Goal: Find specific page/section: Find specific page/section

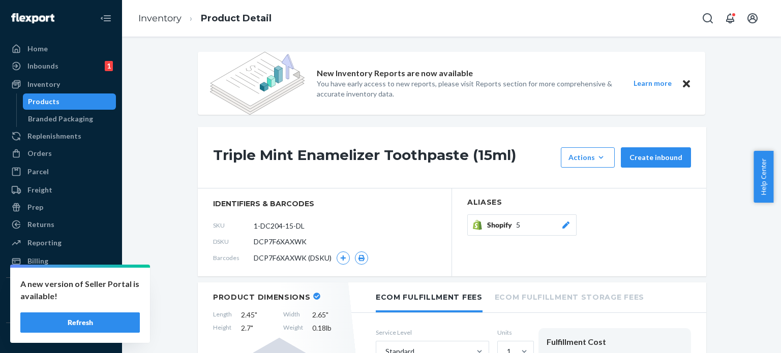
scroll to position [731, 0]
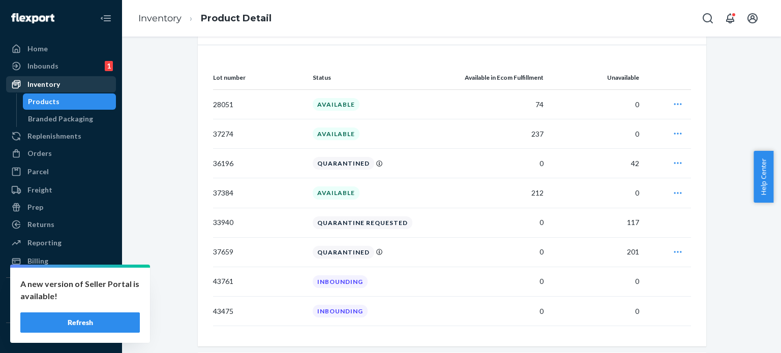
click at [49, 86] on div "Inventory" at bounding box center [43, 84] width 33 height 10
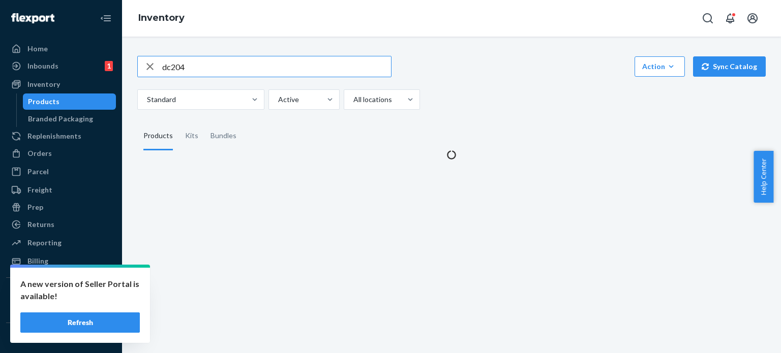
click at [240, 66] on input "dc204" at bounding box center [276, 66] width 229 height 20
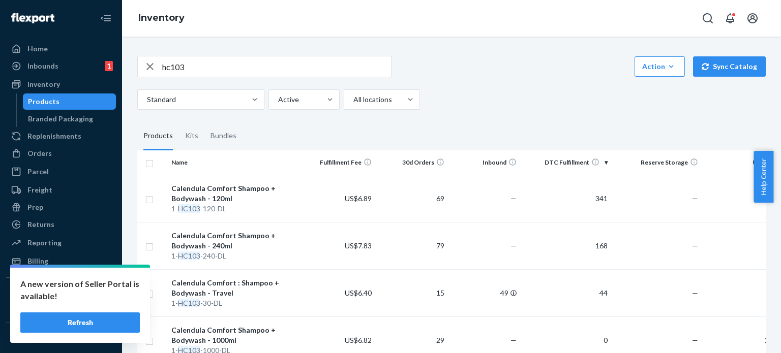
click at [220, 64] on input "hc103" at bounding box center [276, 66] width 229 height 20
type input "hc203"
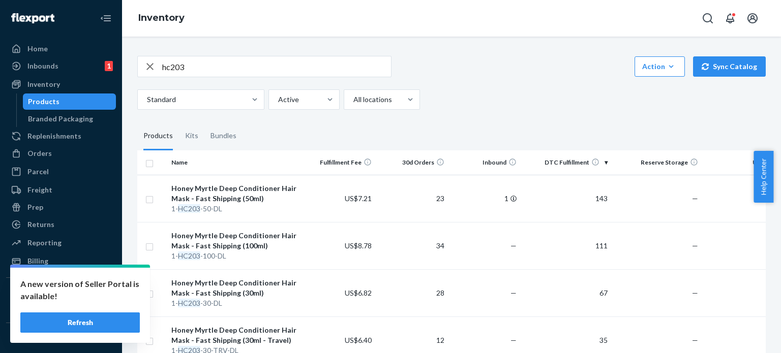
click at [215, 76] on input "hc203" at bounding box center [276, 66] width 229 height 20
type input "bamboo"
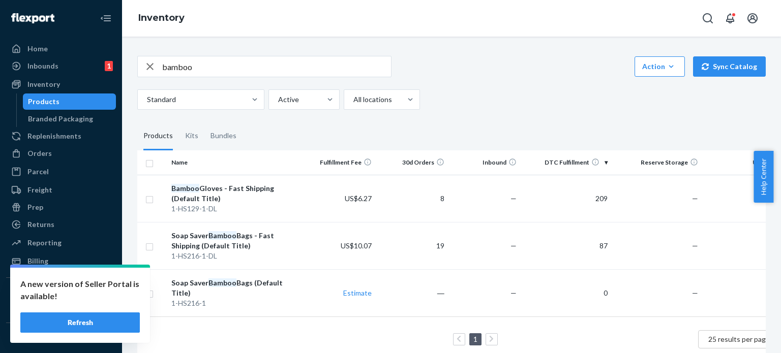
click at [214, 74] on input "bamboo" at bounding box center [276, 66] width 229 height 20
type input "1-bl"
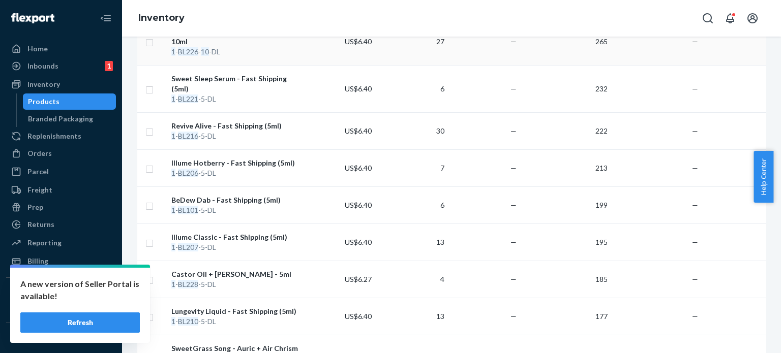
scroll to position [232, 0]
